Goal: Navigation & Orientation: Find specific page/section

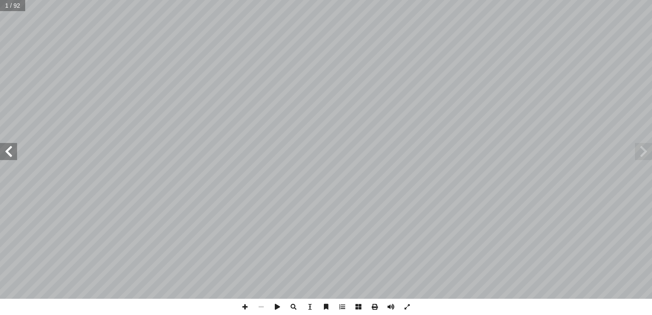
click at [13, 149] on span at bounding box center [8, 151] width 17 height 17
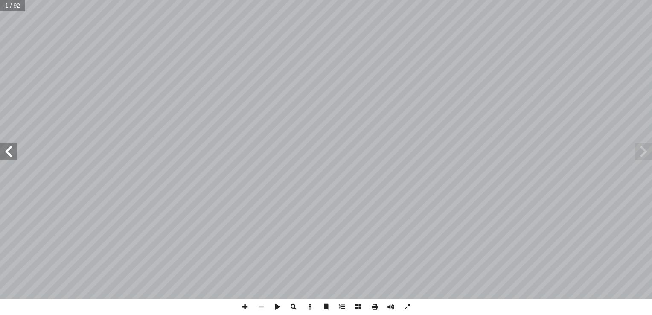
click at [13, 149] on span at bounding box center [8, 151] width 17 height 17
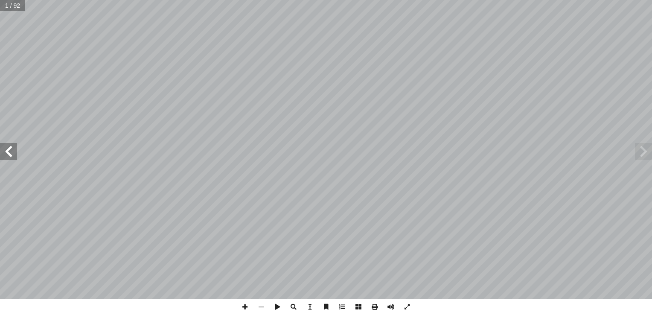
click at [13, 149] on span at bounding box center [8, 151] width 17 height 17
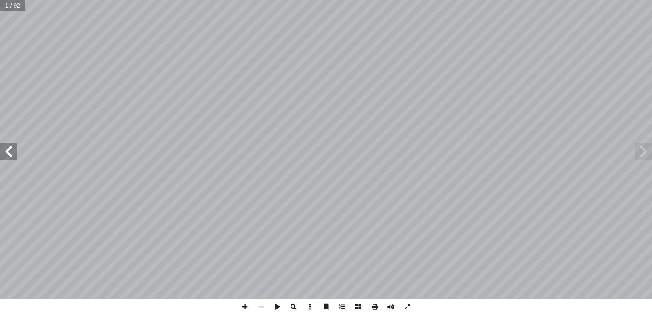
click at [13, 149] on span at bounding box center [8, 151] width 17 height 17
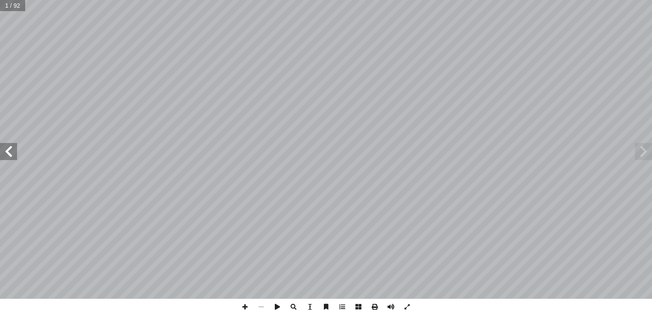
click at [13, 149] on span at bounding box center [8, 151] width 17 height 17
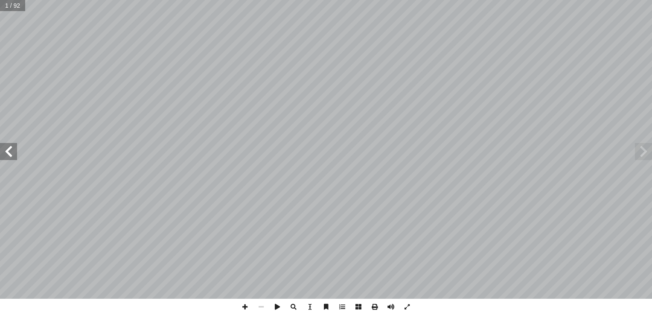
click at [13, 149] on span at bounding box center [8, 151] width 17 height 17
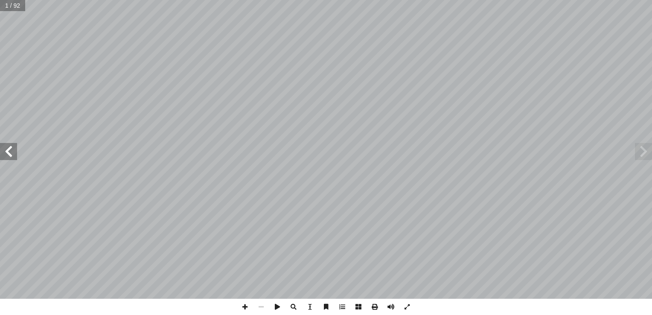
click at [13, 149] on span at bounding box center [8, 151] width 17 height 17
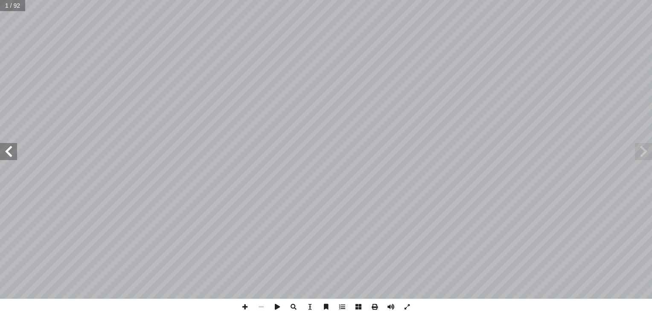
click at [13, 149] on span at bounding box center [8, 151] width 17 height 17
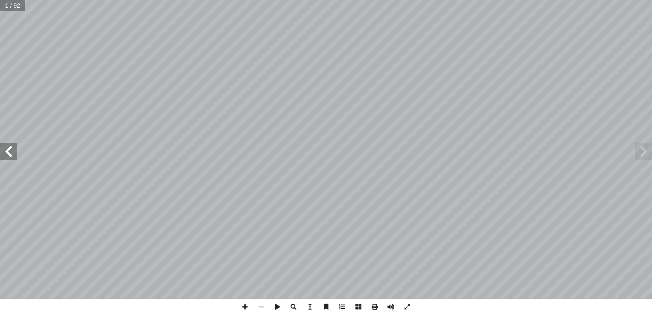
click at [13, 149] on span at bounding box center [8, 151] width 17 height 17
click at [646, 158] on span at bounding box center [643, 151] width 17 height 17
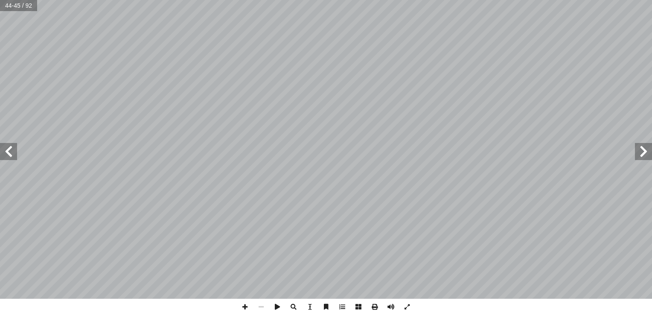
click at [646, 158] on span at bounding box center [643, 151] width 17 height 17
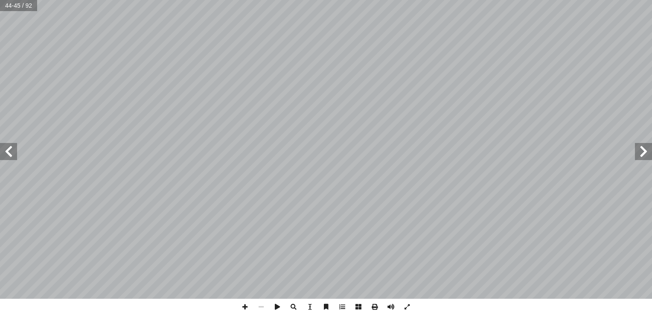
click at [646, 158] on span at bounding box center [643, 151] width 17 height 17
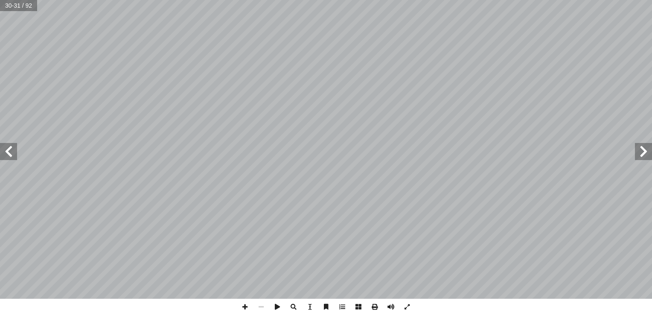
click at [644, 158] on span at bounding box center [643, 151] width 17 height 17
click at [7, 155] on span at bounding box center [8, 151] width 17 height 17
click at [419, 78] on html "الصفحة الرئيسية الصف الأول الصف الثاني الصف الثالث الصف الرابع الصف الخامس الصف…" at bounding box center [326, 39] width 652 height 78
click at [258, 310] on span at bounding box center [261, 307] width 16 height 16
click at [5, 155] on span at bounding box center [8, 151] width 17 height 17
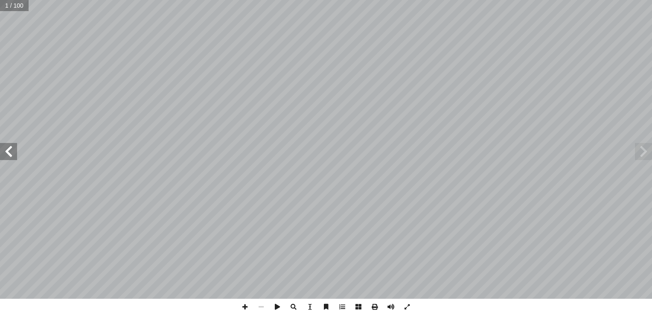
click at [5, 155] on span at bounding box center [8, 151] width 17 height 17
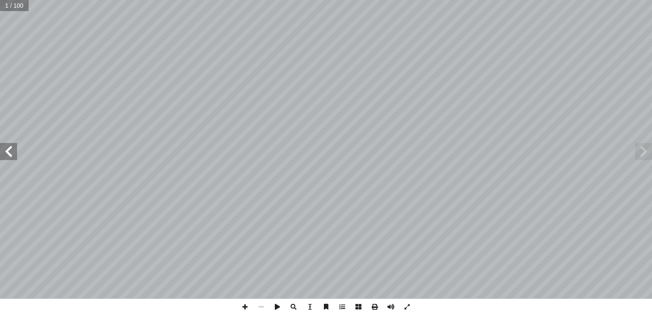
click at [5, 155] on span at bounding box center [8, 151] width 17 height 17
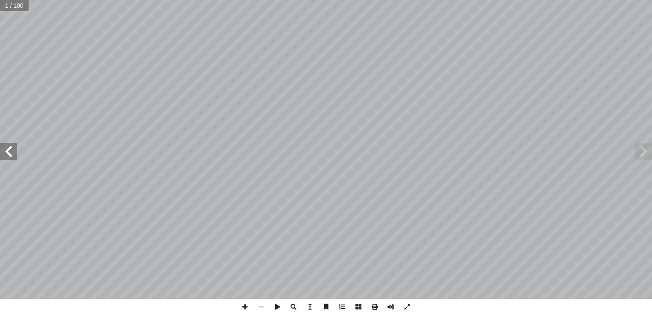
click at [5, 155] on span at bounding box center [8, 151] width 17 height 17
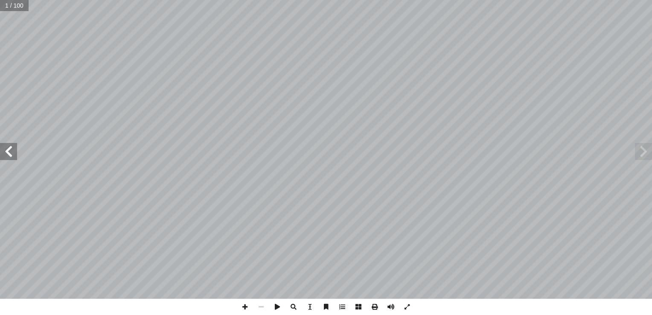
click at [5, 155] on span at bounding box center [8, 151] width 17 height 17
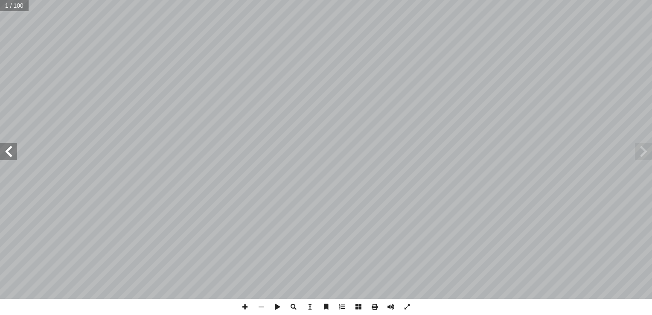
click at [5, 155] on span at bounding box center [8, 151] width 17 height 17
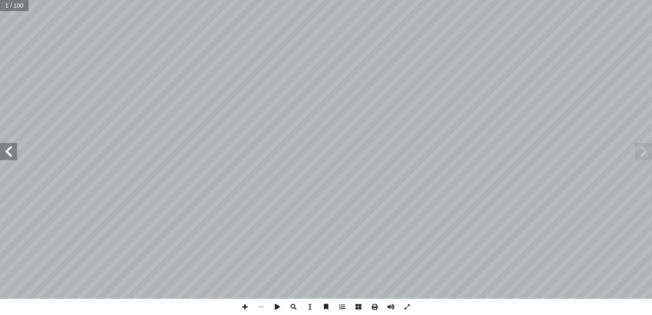
click at [5, 155] on span at bounding box center [8, 151] width 17 height 17
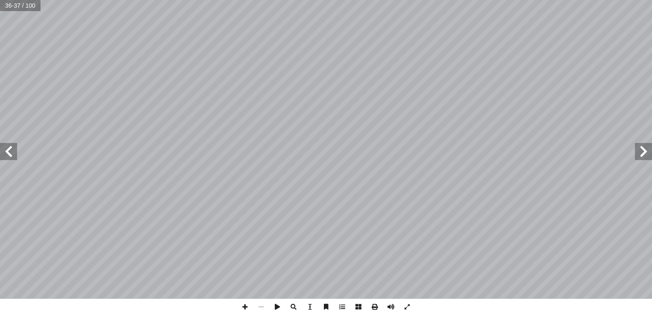
click at [5, 155] on span at bounding box center [8, 151] width 17 height 17
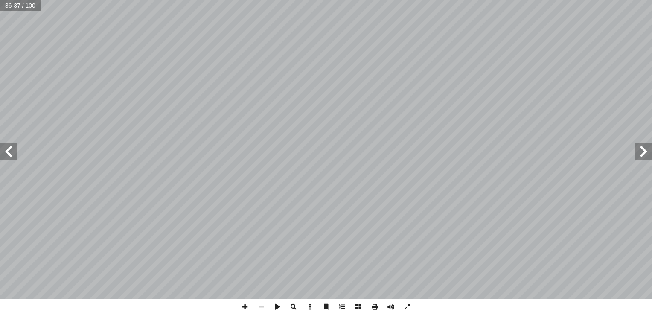
click at [5, 155] on span at bounding box center [8, 151] width 17 height 17
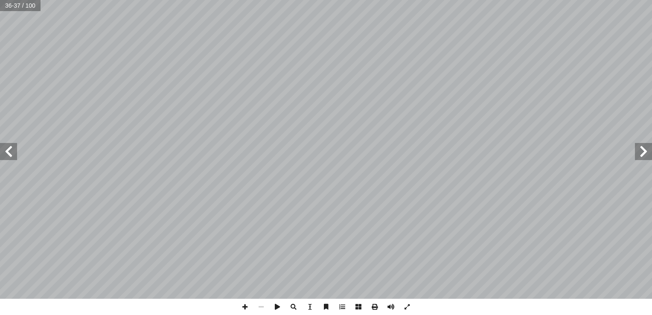
click at [5, 155] on span at bounding box center [8, 151] width 17 height 17
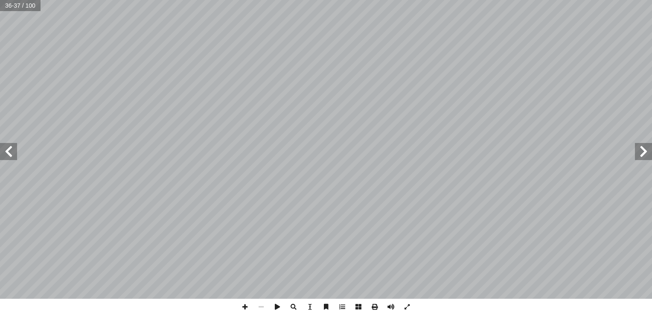
click at [5, 155] on span at bounding box center [8, 151] width 17 height 17
click at [6, 154] on span at bounding box center [8, 151] width 17 height 17
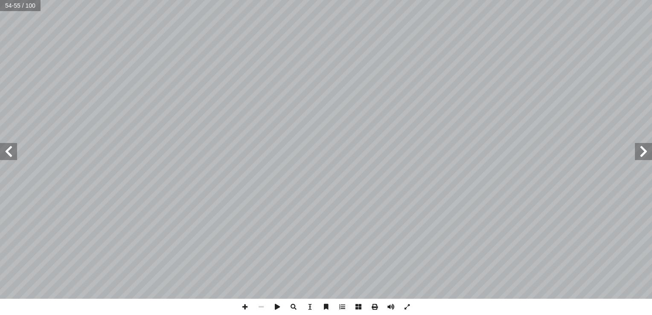
click at [6, 154] on span at bounding box center [8, 151] width 17 height 17
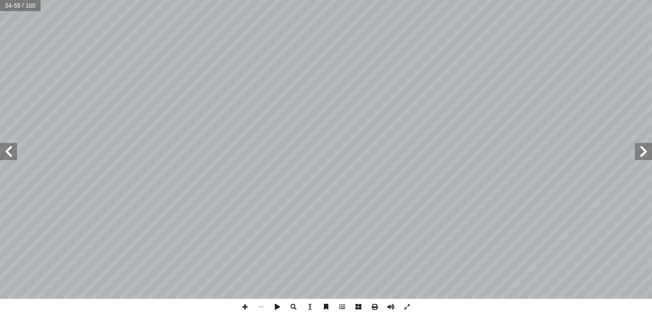
click at [6, 154] on span at bounding box center [8, 151] width 17 height 17
click at [640, 153] on span at bounding box center [643, 151] width 17 height 17
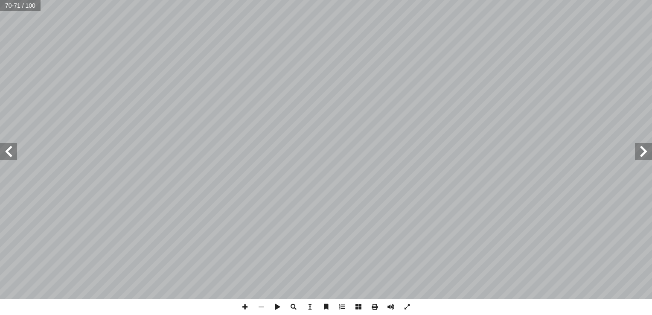
click at [640, 153] on span at bounding box center [643, 151] width 17 height 17
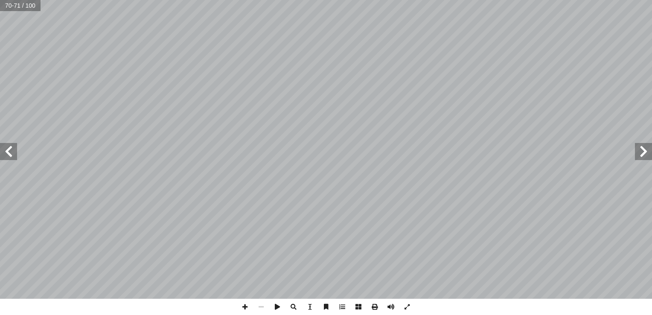
click at [640, 153] on span at bounding box center [643, 151] width 17 height 17
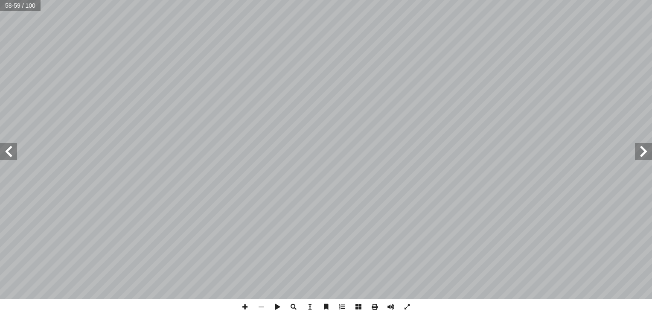
click at [640, 153] on span at bounding box center [643, 151] width 17 height 17
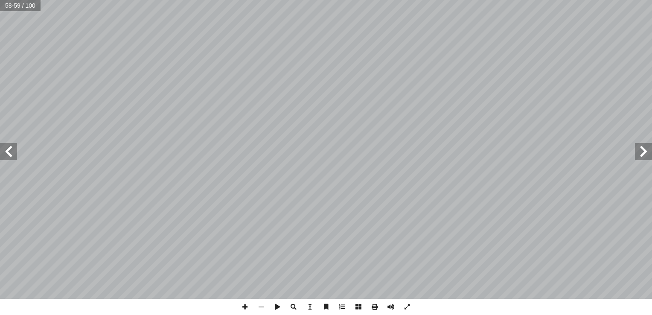
click at [640, 153] on span at bounding box center [643, 151] width 17 height 17
click at [17, 155] on span at bounding box center [8, 151] width 17 height 17
click at [246, 308] on span at bounding box center [245, 307] width 16 height 16
click at [264, 305] on span at bounding box center [261, 307] width 16 height 16
click at [14, 159] on span at bounding box center [8, 151] width 17 height 17
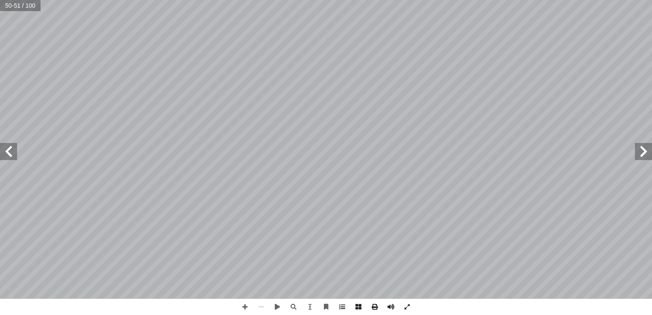
click at [641, 156] on span at bounding box center [643, 151] width 17 height 17
click at [407, 306] on span at bounding box center [407, 307] width 16 height 16
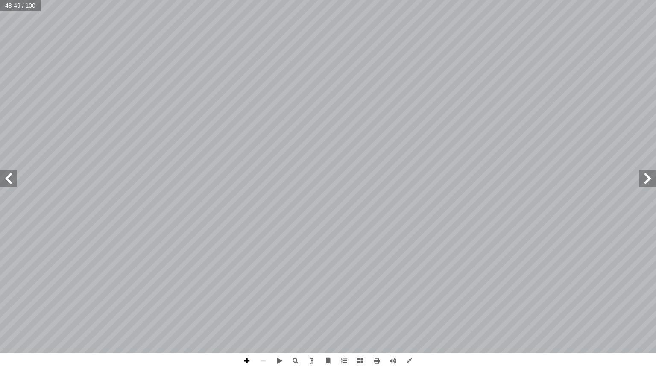
click at [246, 315] on span at bounding box center [247, 361] width 16 height 16
click at [263, 315] on span at bounding box center [263, 361] width 16 height 16
click at [265, 315] on span at bounding box center [263, 361] width 16 height 16
